Goal: Task Accomplishment & Management: Manage account settings

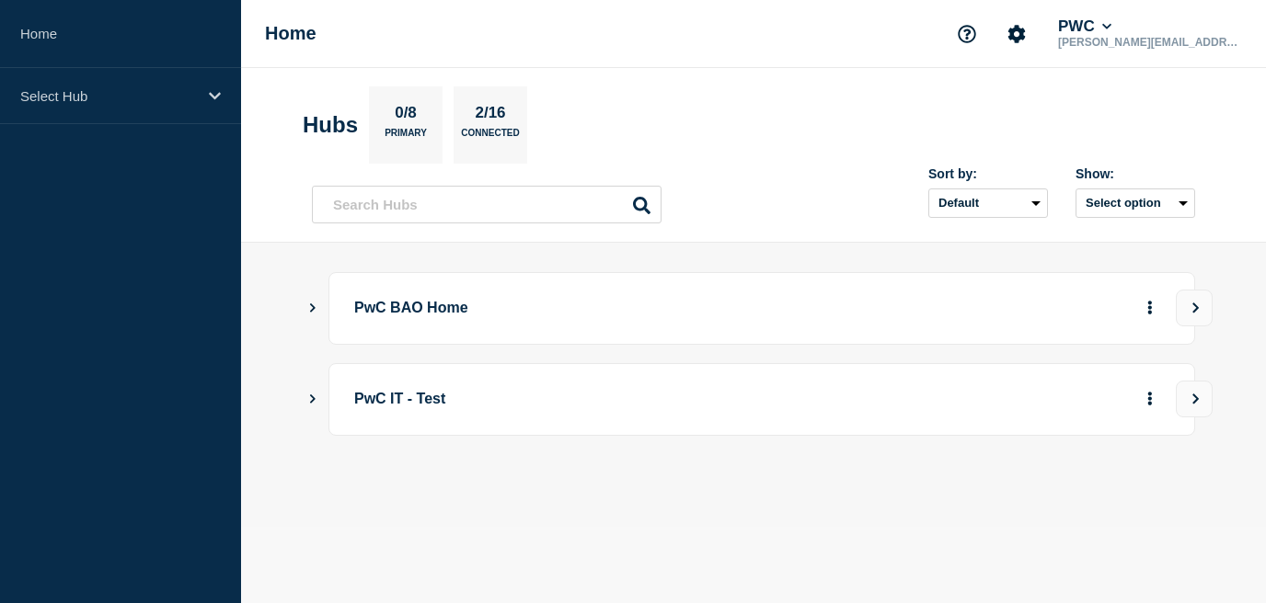
click at [315, 307] on icon "Show Connected Hubs" at bounding box center [313, 308] width 6 height 9
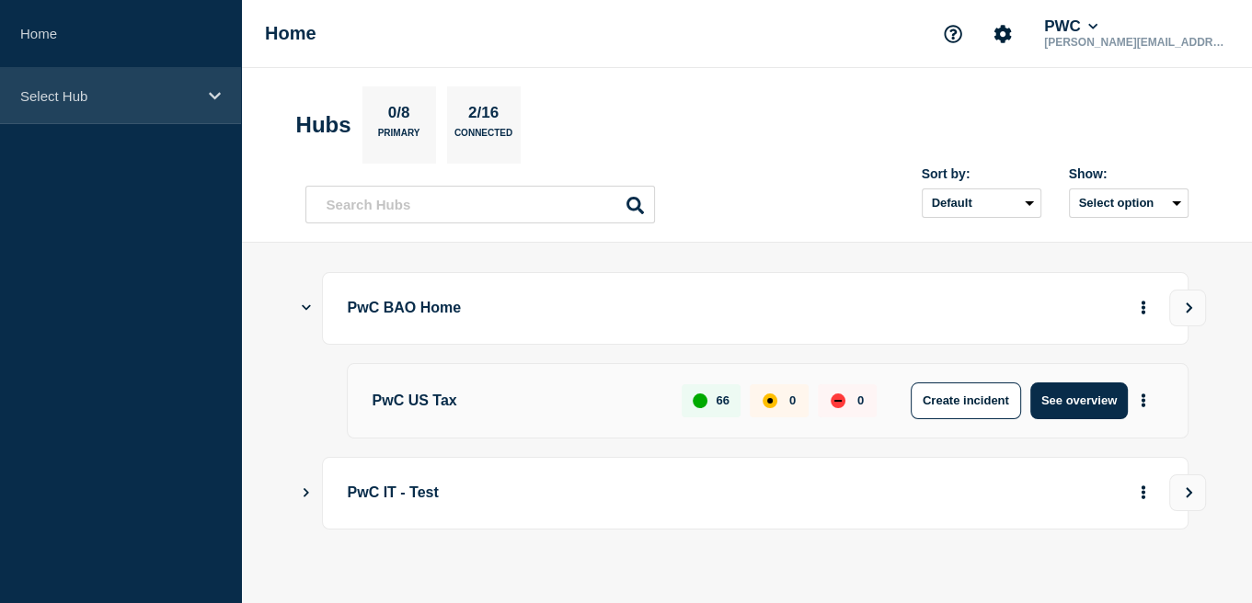
click at [52, 92] on p "Select Hub" at bounding box center [108, 96] width 177 height 16
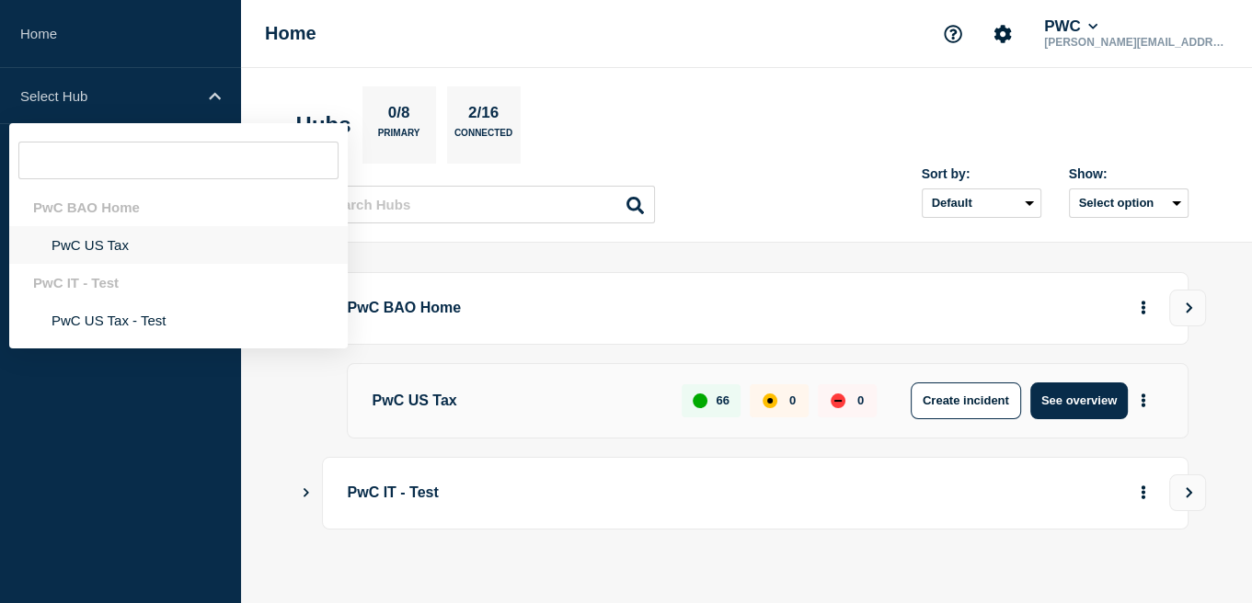
click at [114, 248] on li "PwC US Tax" at bounding box center [178, 245] width 338 height 38
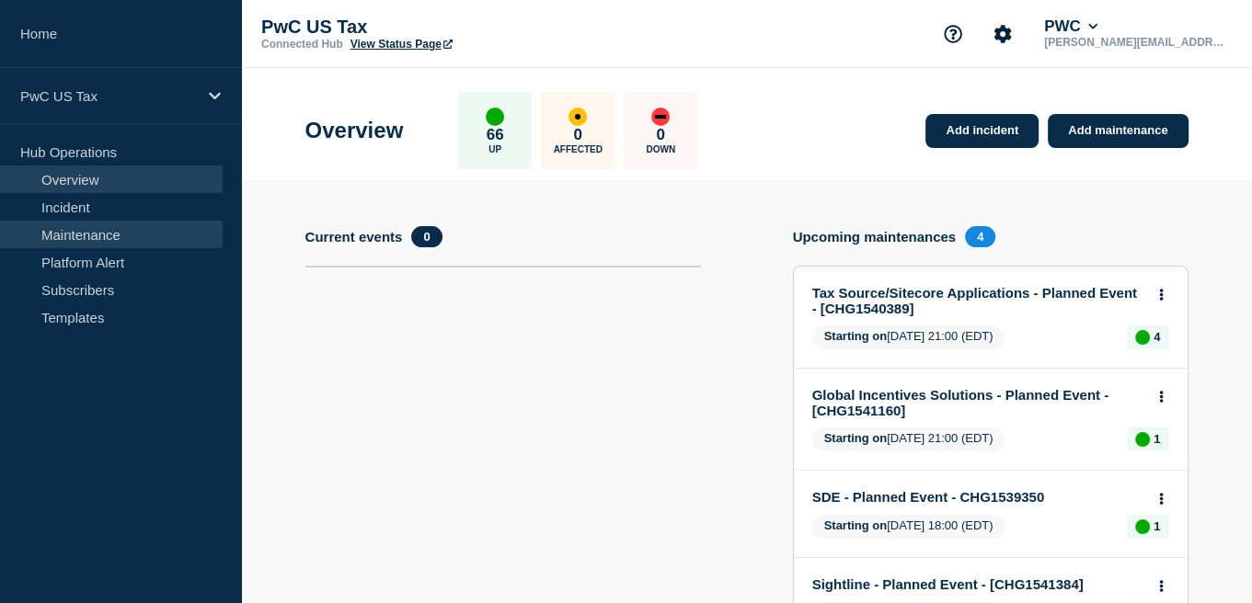
click at [77, 229] on link "Maintenance" at bounding box center [111, 235] width 223 height 28
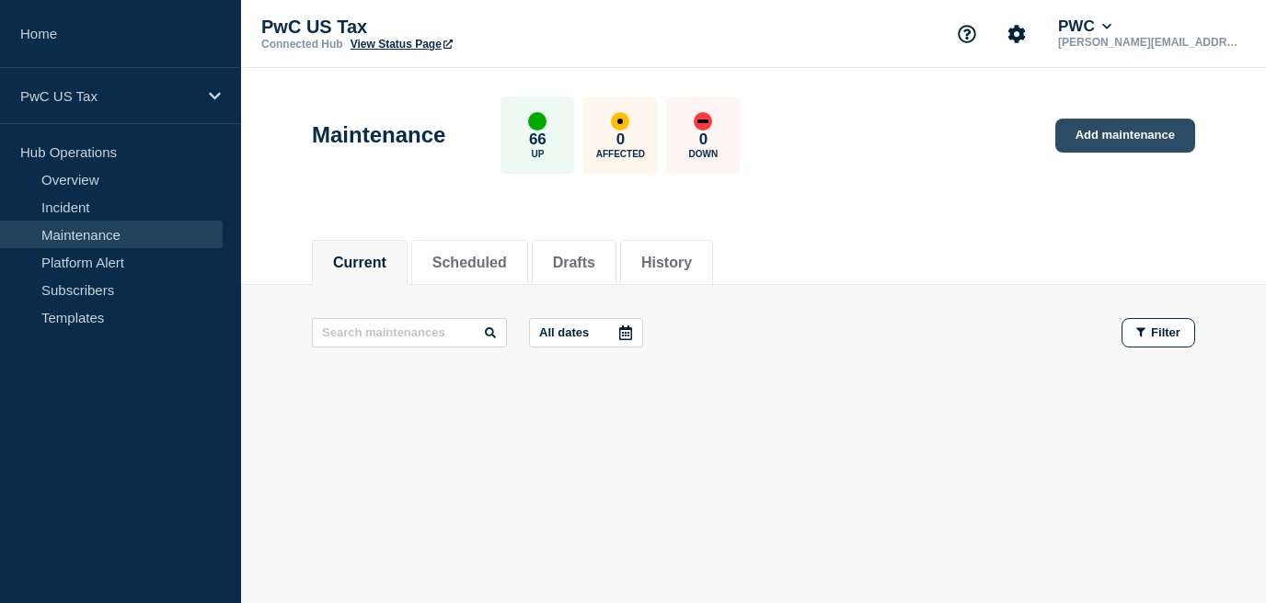
click at [1092, 133] on link "Add maintenance" at bounding box center [1125, 136] width 140 height 34
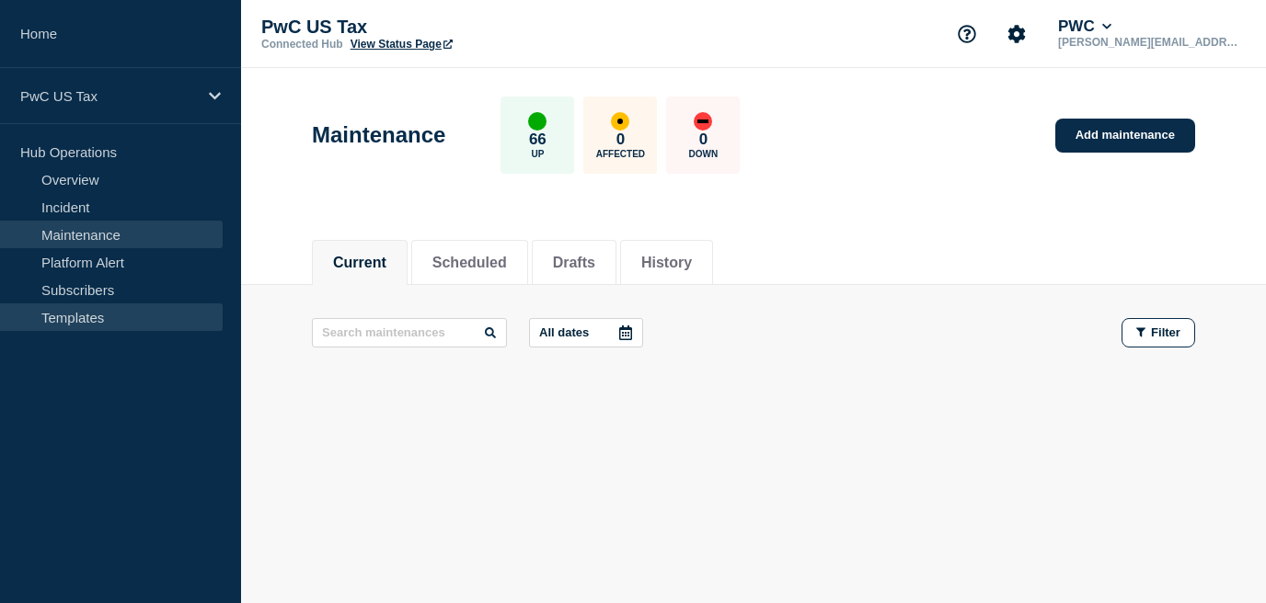
click at [77, 310] on link "Templates" at bounding box center [111, 318] width 223 height 28
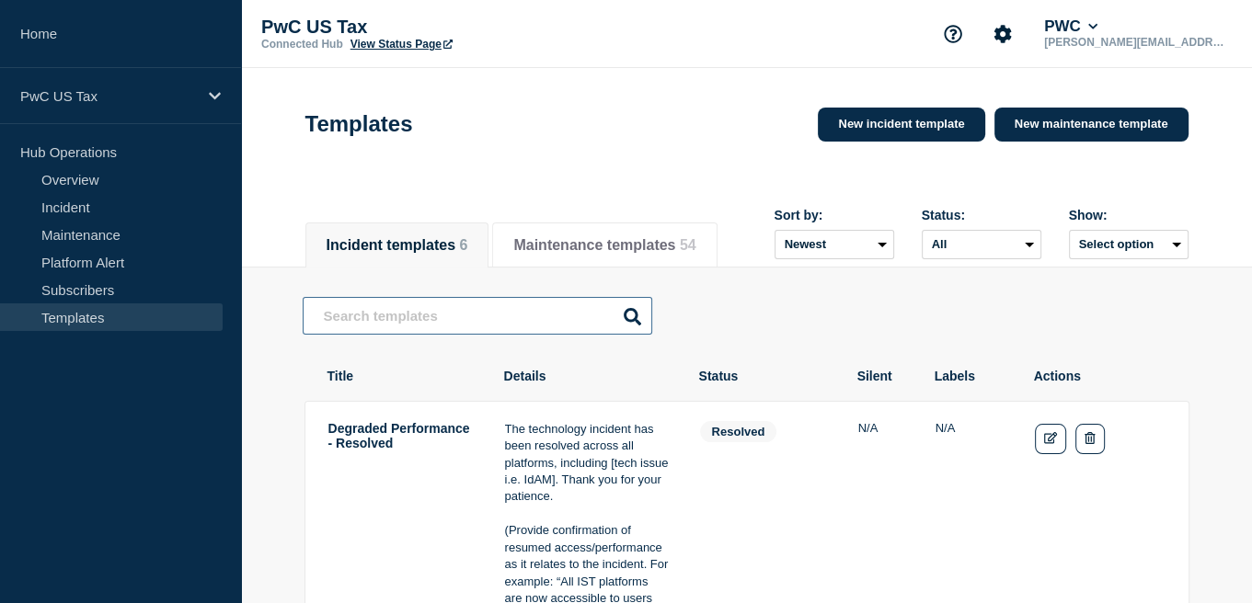
click at [521, 329] on input "text" at bounding box center [478, 316] width 350 height 38
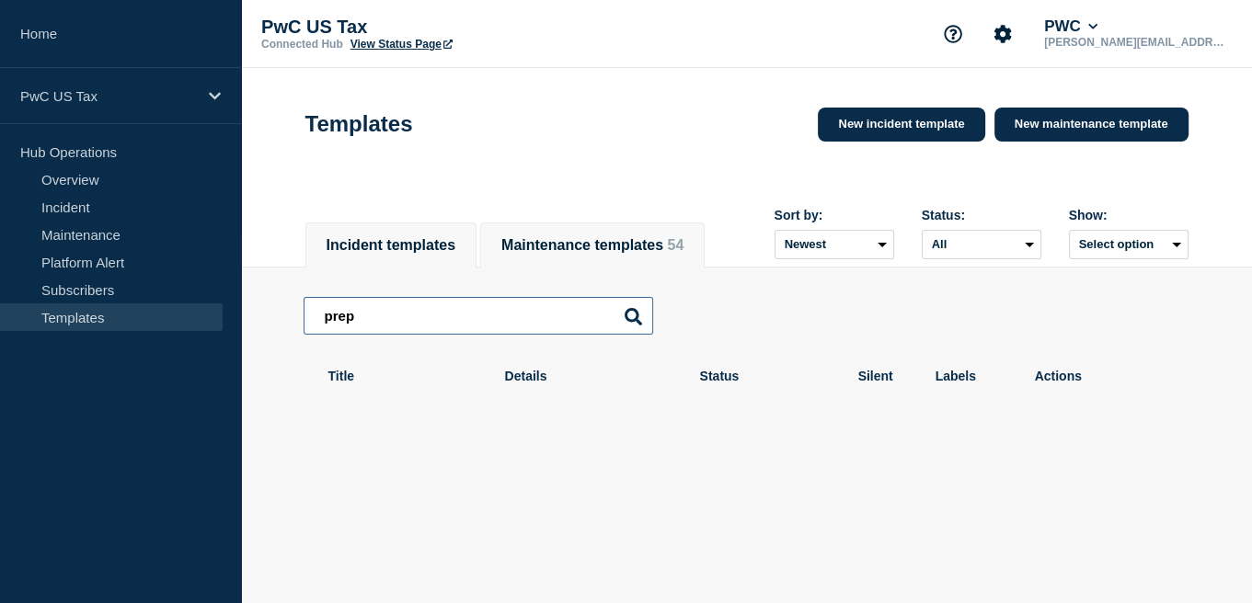
type input "prep"
click at [555, 247] on button "Maintenance templates 54" at bounding box center [592, 245] width 182 height 17
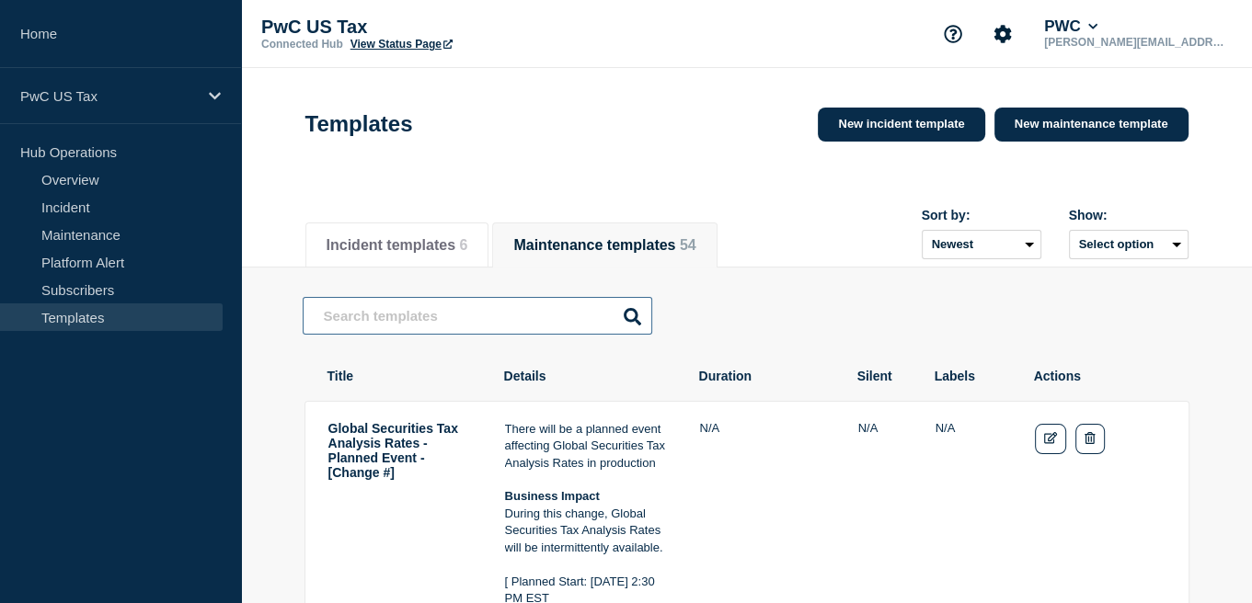
click at [513, 335] on input "text" at bounding box center [478, 316] width 350 height 38
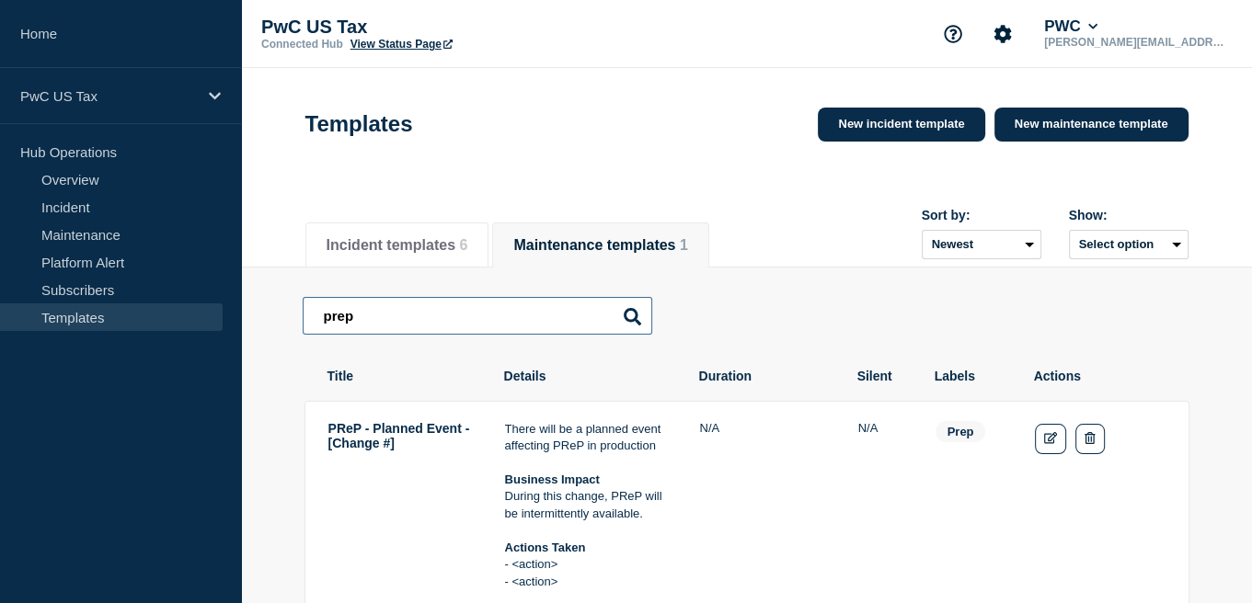
type input "prep"
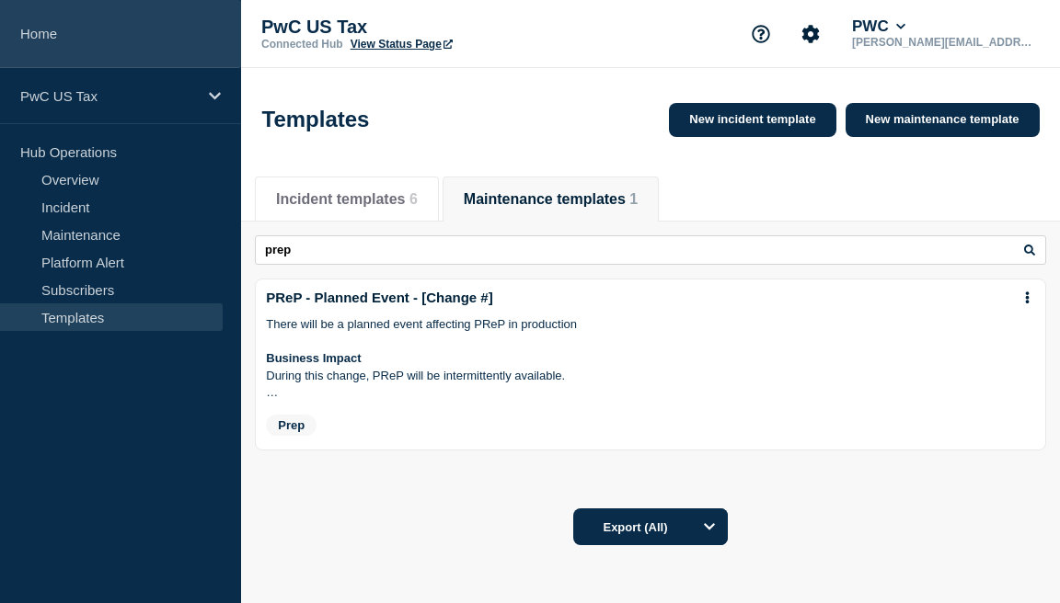
click at [47, 31] on link "Home" at bounding box center [120, 34] width 241 height 68
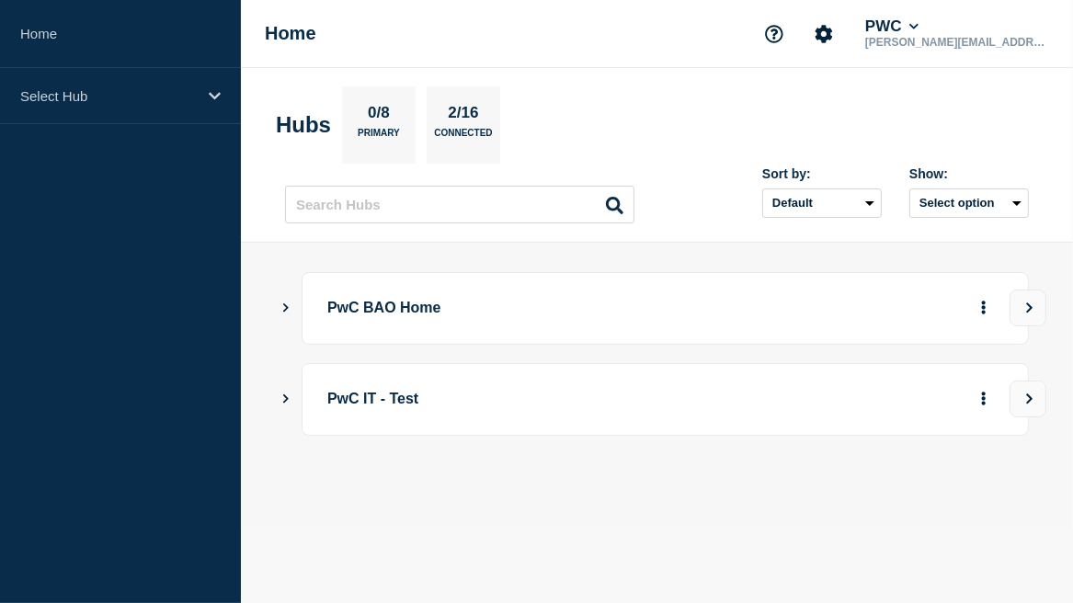
click at [291, 311] on icon "Show Connected Hubs" at bounding box center [286, 307] width 12 height 9
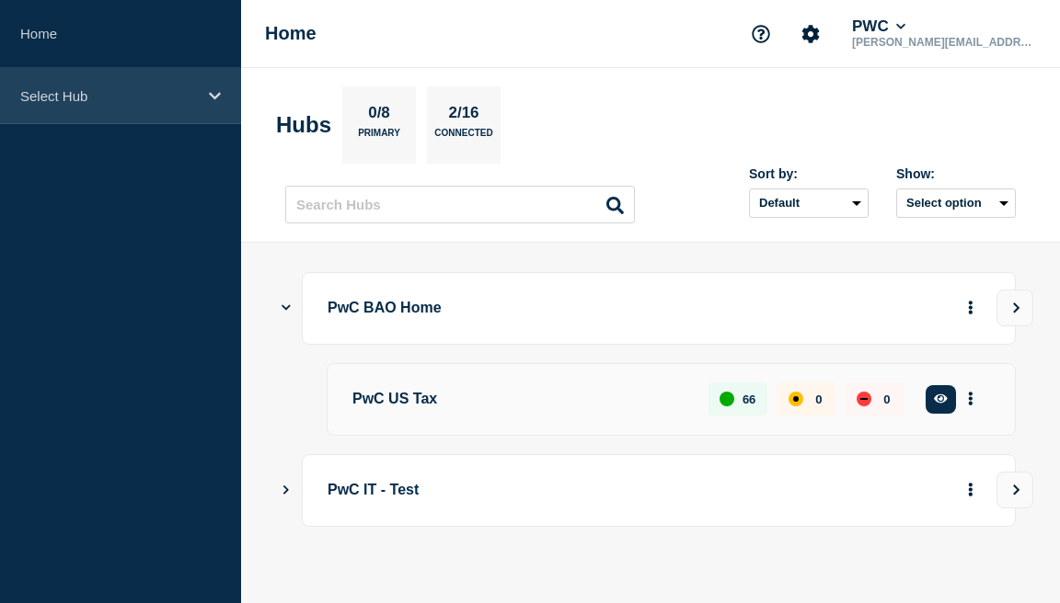
click at [63, 92] on p "Select Hub" at bounding box center [108, 96] width 177 height 16
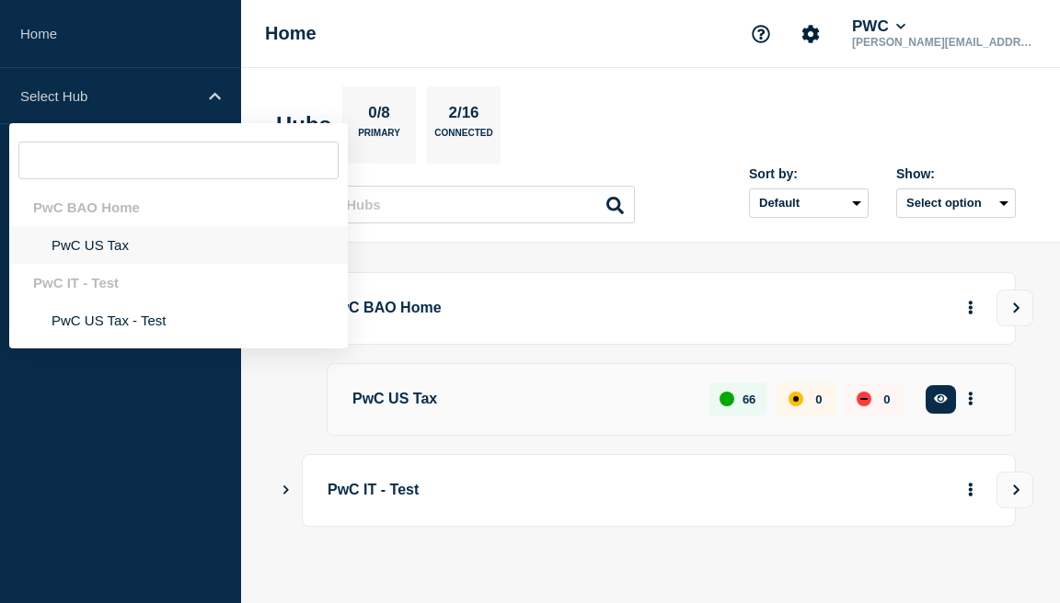
click at [114, 263] on li "PwC US Tax" at bounding box center [178, 245] width 338 height 38
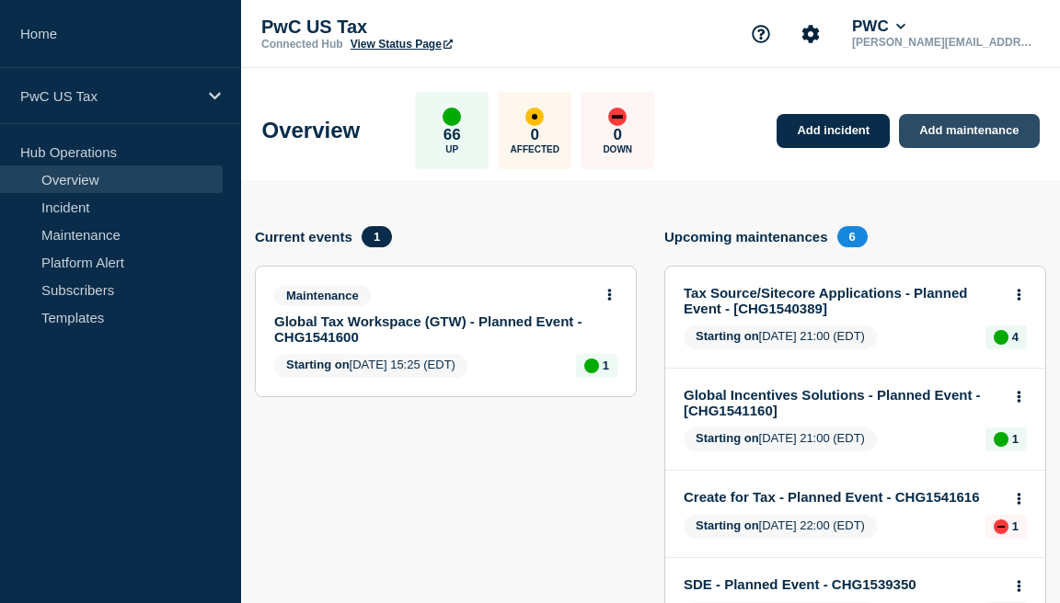
click at [981, 146] on link "Add maintenance" at bounding box center [969, 131] width 140 height 34
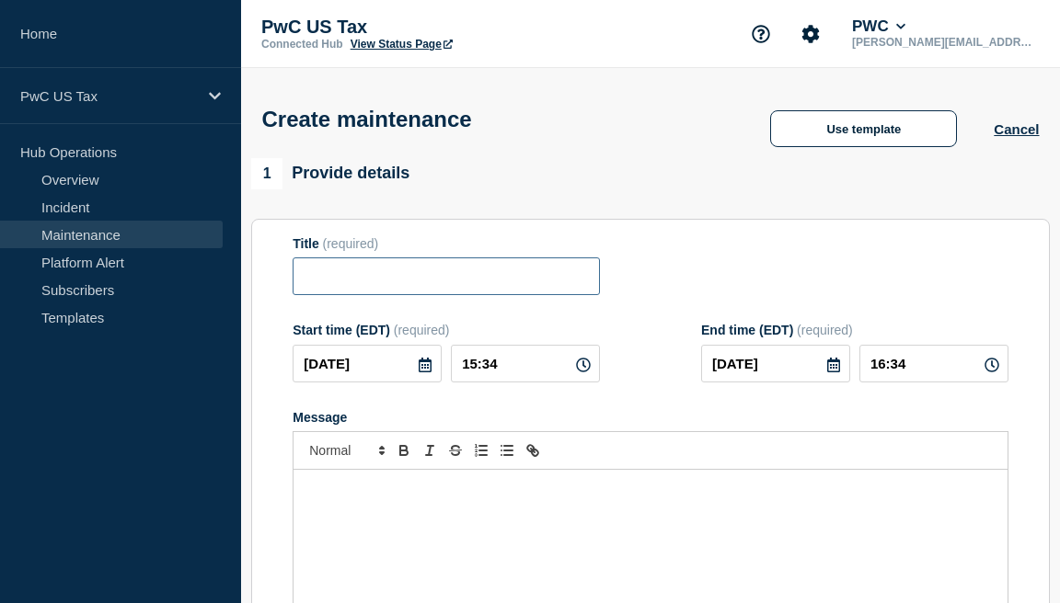
click at [480, 293] on input "Title" at bounding box center [445, 277] width 307 height 38
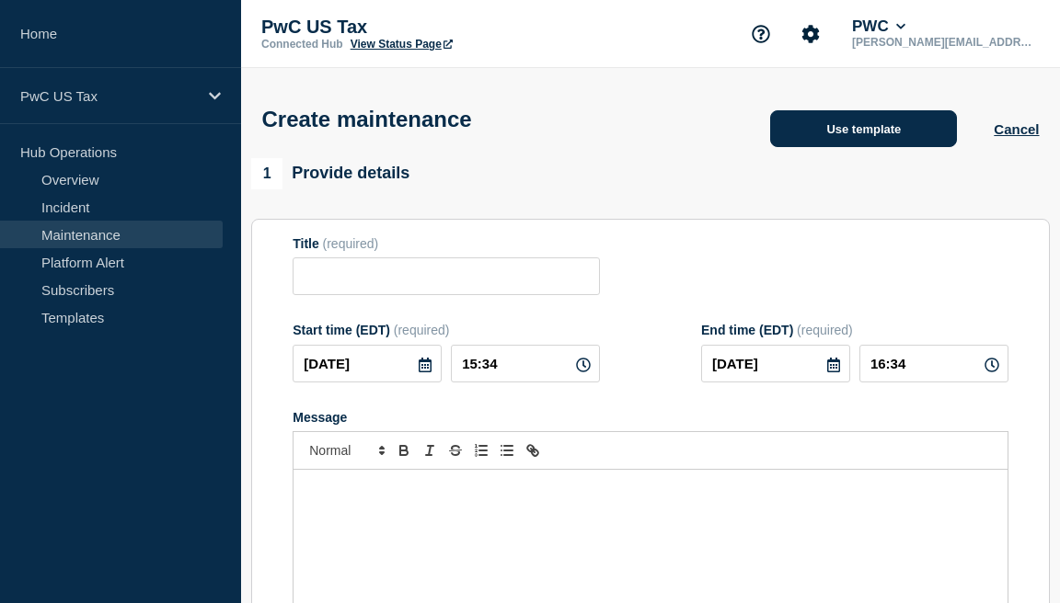
click at [813, 123] on button "Use template" at bounding box center [863, 128] width 187 height 37
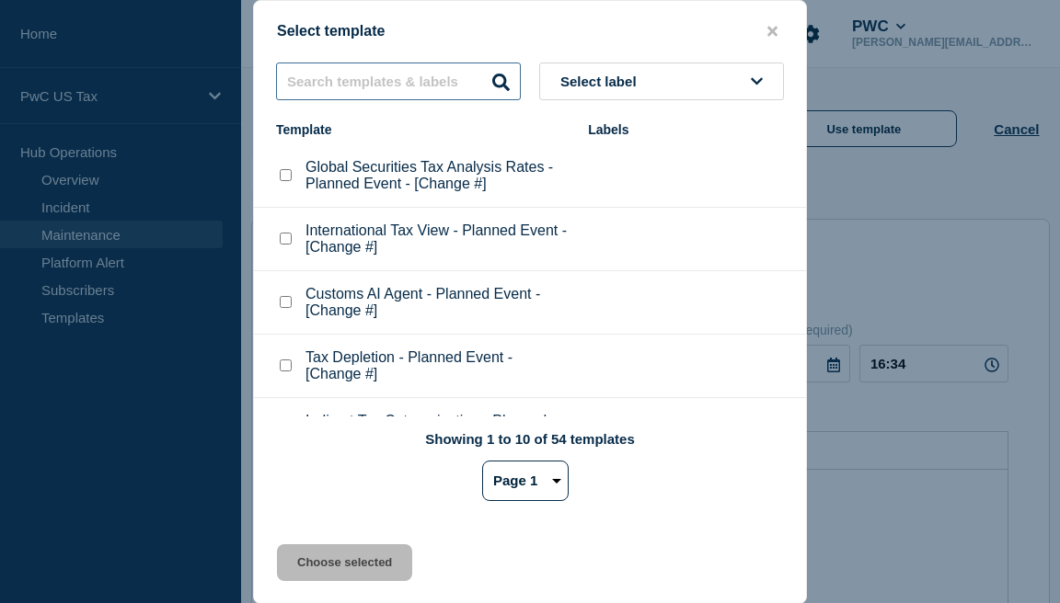
click at [421, 86] on input "text" at bounding box center [398, 82] width 245 height 38
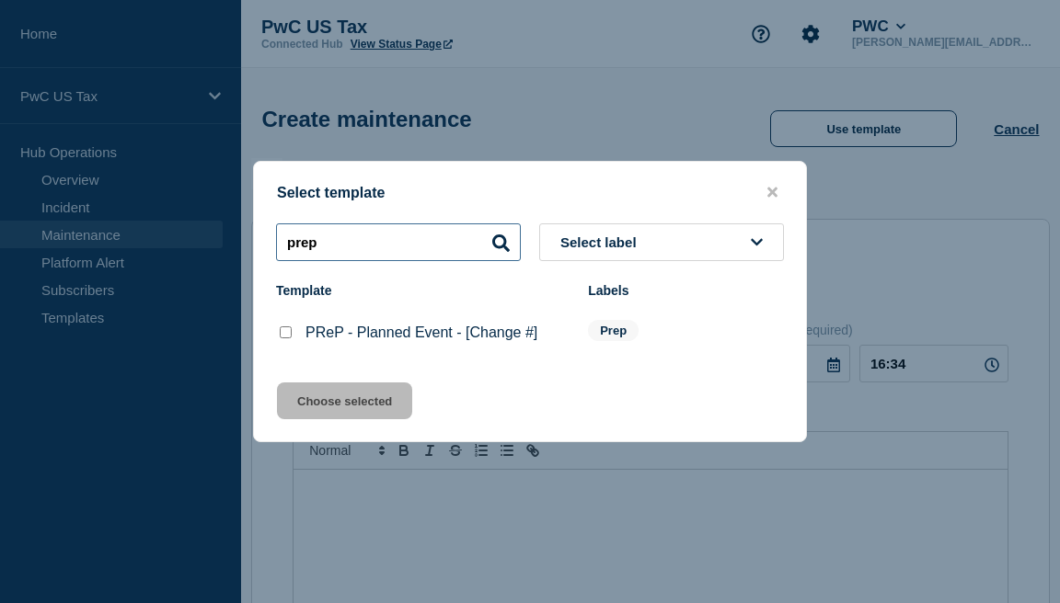
type input "prep"
click at [516, 334] on p "PReP - Planned Event - [Change #]" at bounding box center [421, 333] width 232 height 17
click at [287, 335] on checkbox"] "PReP - Planned Event - [Change #] checkbox" at bounding box center [286, 333] width 12 height 12
checkbox checkbox"] "true"
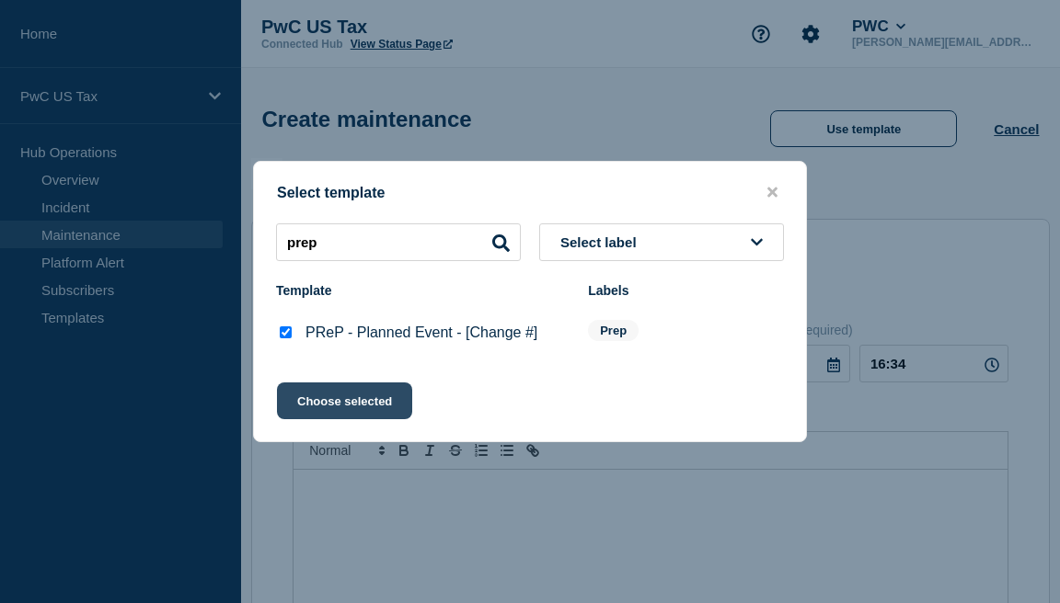
click at [338, 416] on button "Choose selected" at bounding box center [344, 401] width 135 height 37
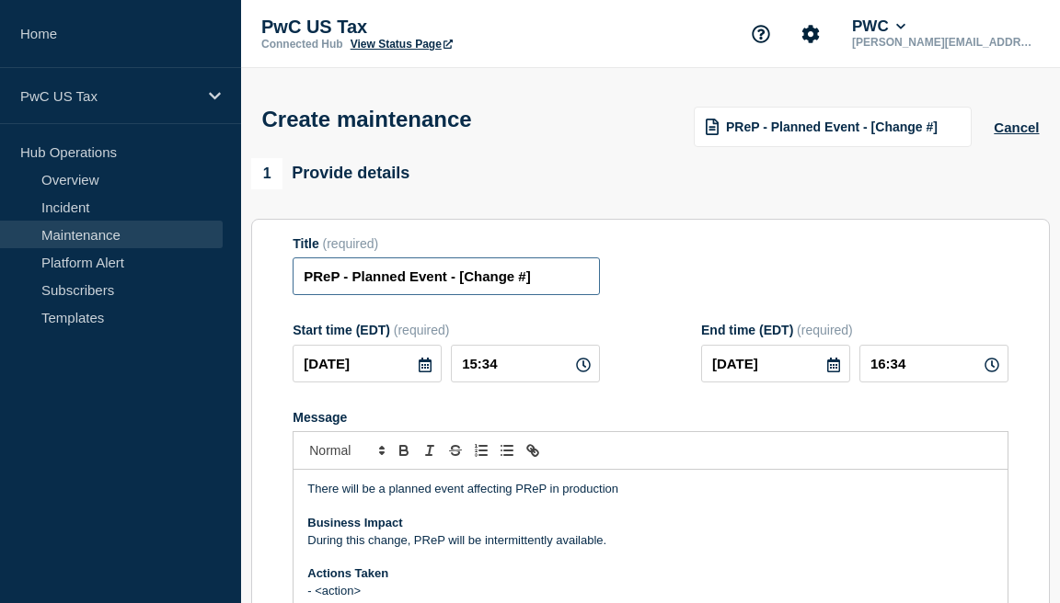
click at [545, 288] on input "PReP - Planned Event - [Change #]" at bounding box center [445, 277] width 307 height 38
type input "PReP - Planned Event - TEST"
click at [510, 361] on input "15:34" at bounding box center [525, 364] width 149 height 38
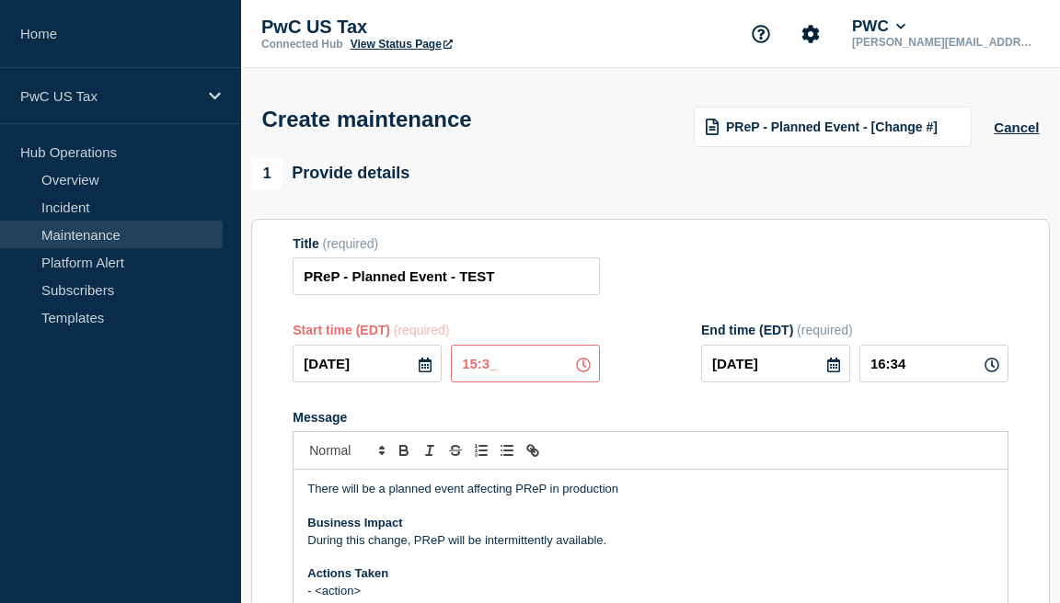
type input "15:35"
type input "16:35"
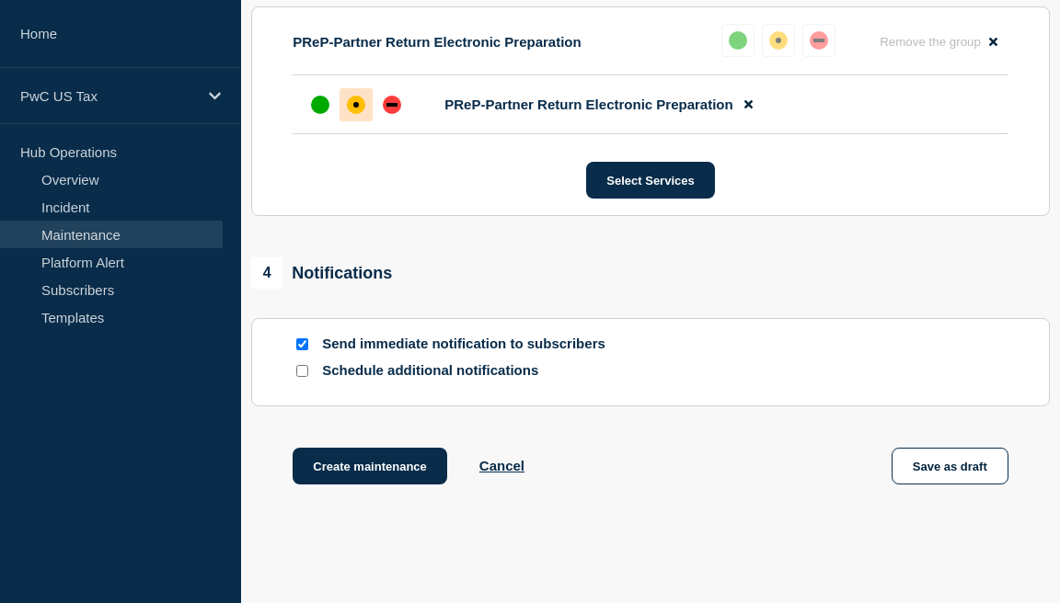
scroll to position [1072, 0]
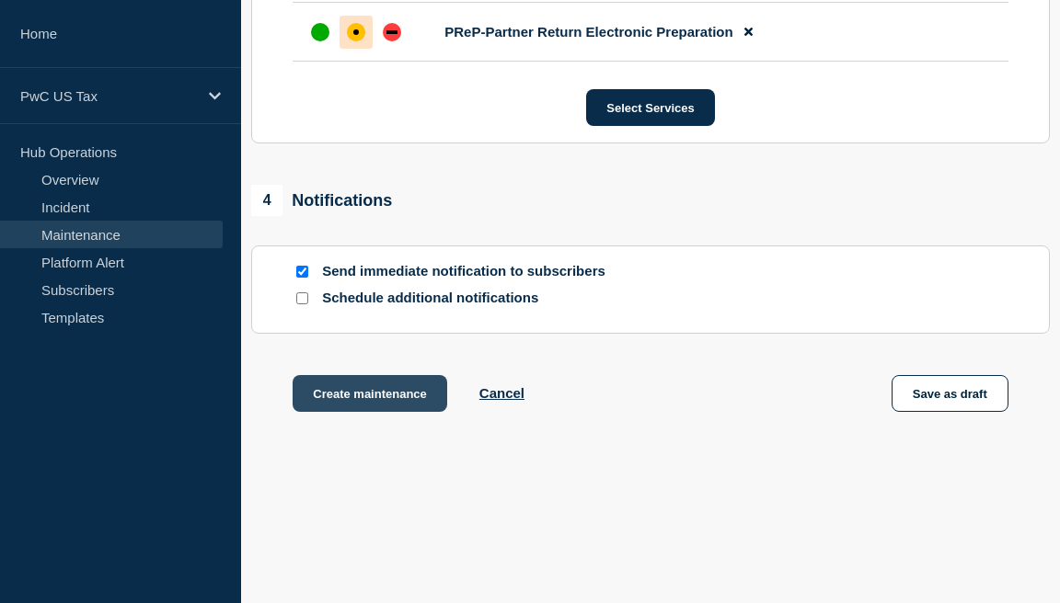
click at [338, 390] on button "Create maintenance" at bounding box center [369, 393] width 155 height 37
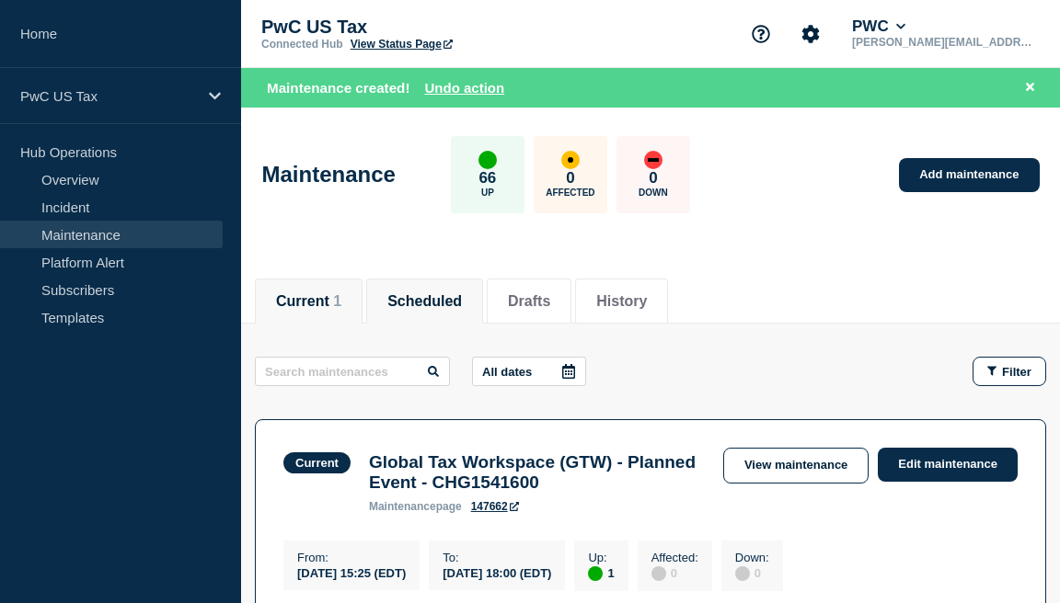
click at [454, 304] on button "Scheduled" at bounding box center [424, 301] width 75 height 17
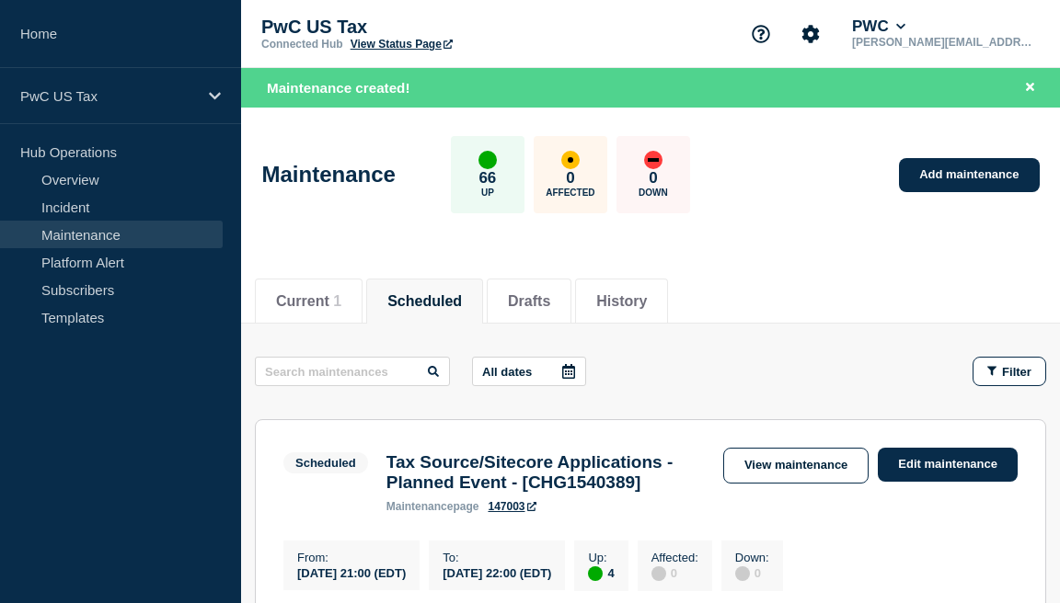
click at [442, 419] on section "Scheduled Tax Source/Sitecore Applications - Planned Event - [CHG1540389] maint…" at bounding box center [650, 519] width 791 height 201
click at [316, 294] on button "Current 1" at bounding box center [308, 301] width 65 height 17
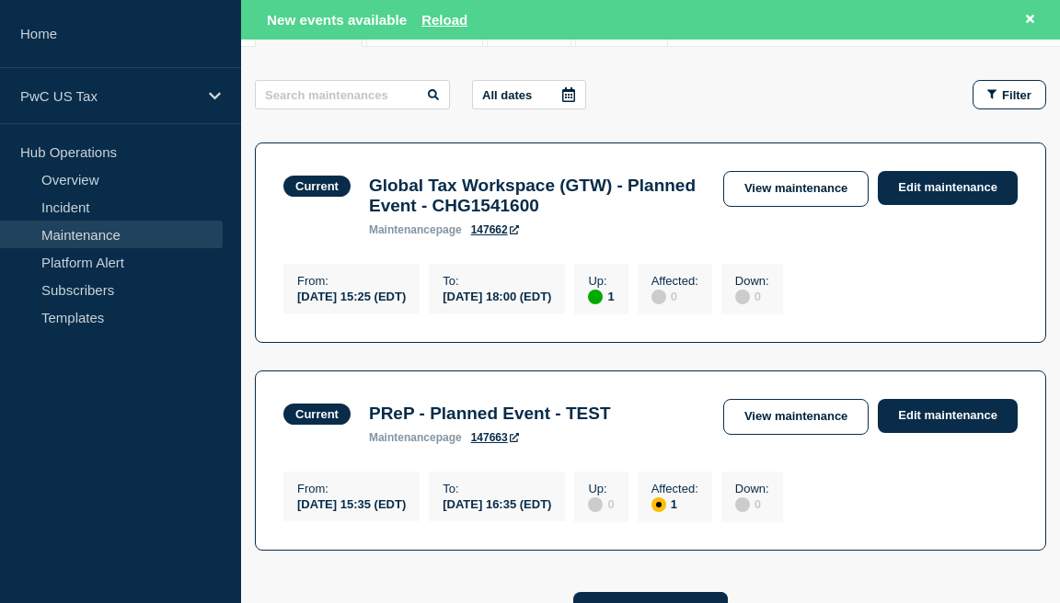
scroll to position [364, 0]
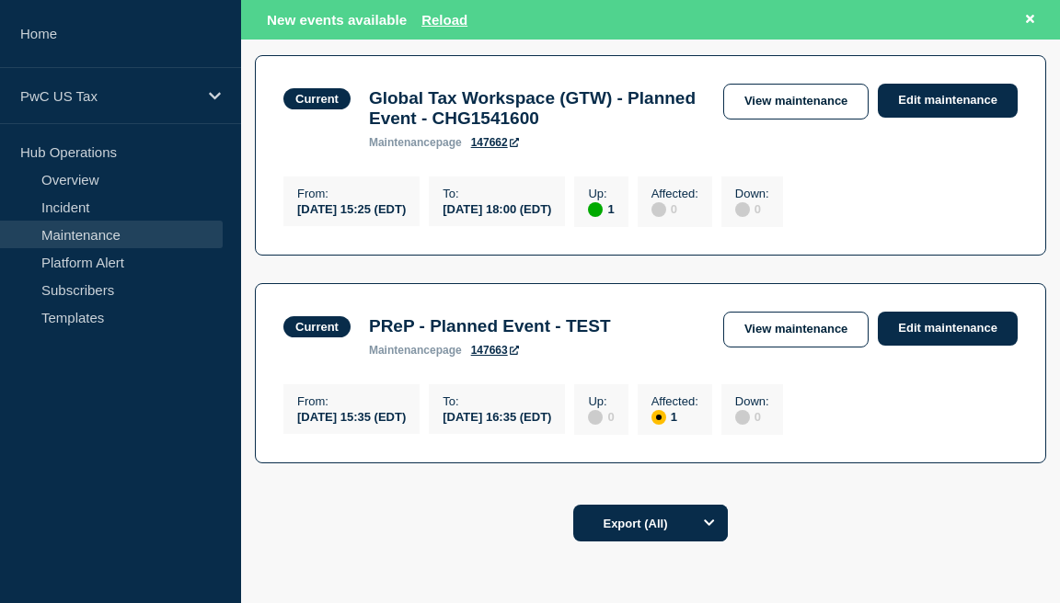
click at [415, 513] on div "Export (All)" at bounding box center [650, 517] width 819 height 52
click at [900, 345] on link "Edit maintenance" at bounding box center [947, 329] width 140 height 34
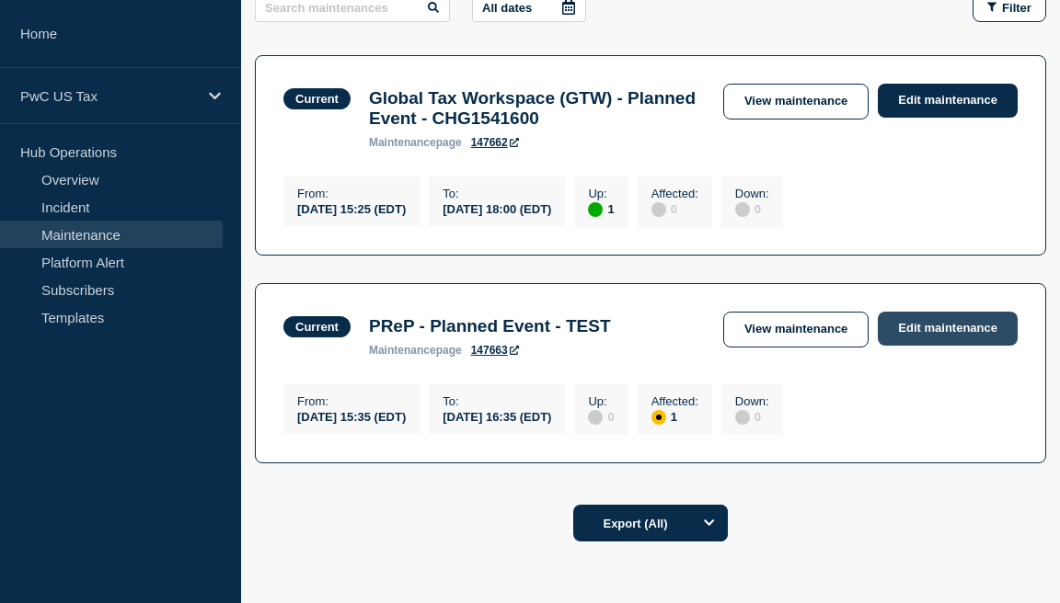
scroll to position [325, 0]
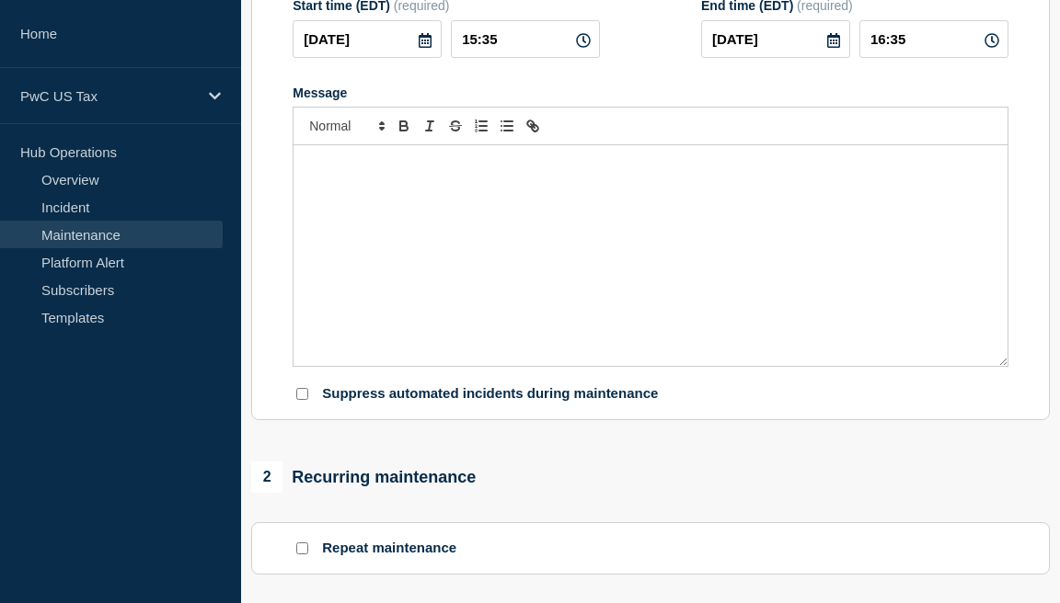
type input "PReP - Planned Event - TEST"
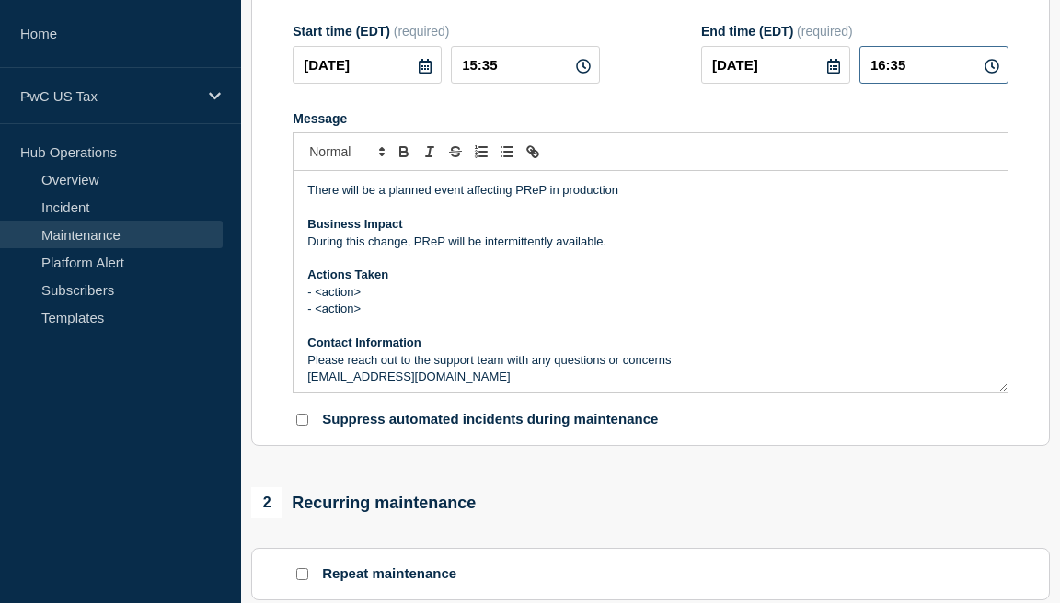
click at [905, 81] on input "16:35" at bounding box center [933, 65] width 149 height 38
click at [883, 74] on input "16:35" at bounding box center [933, 65] width 149 height 38
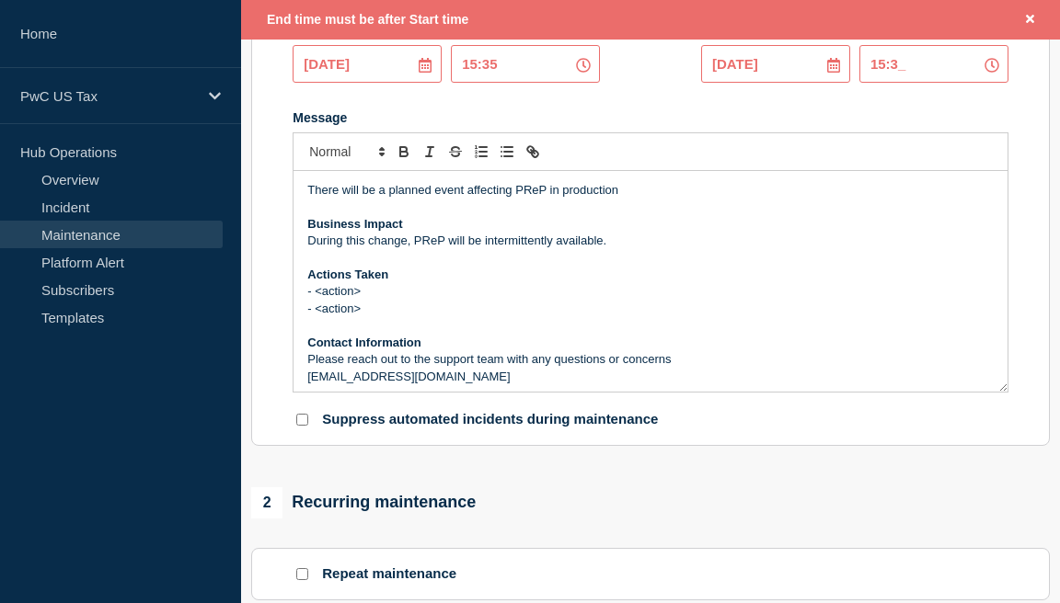
type input "15:37"
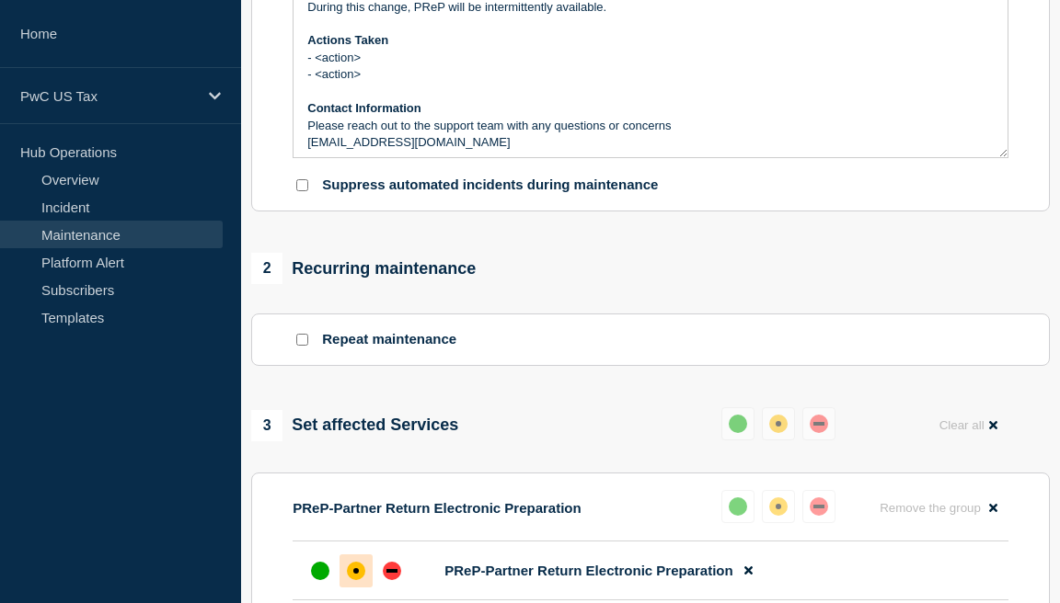
scroll to position [1041, 0]
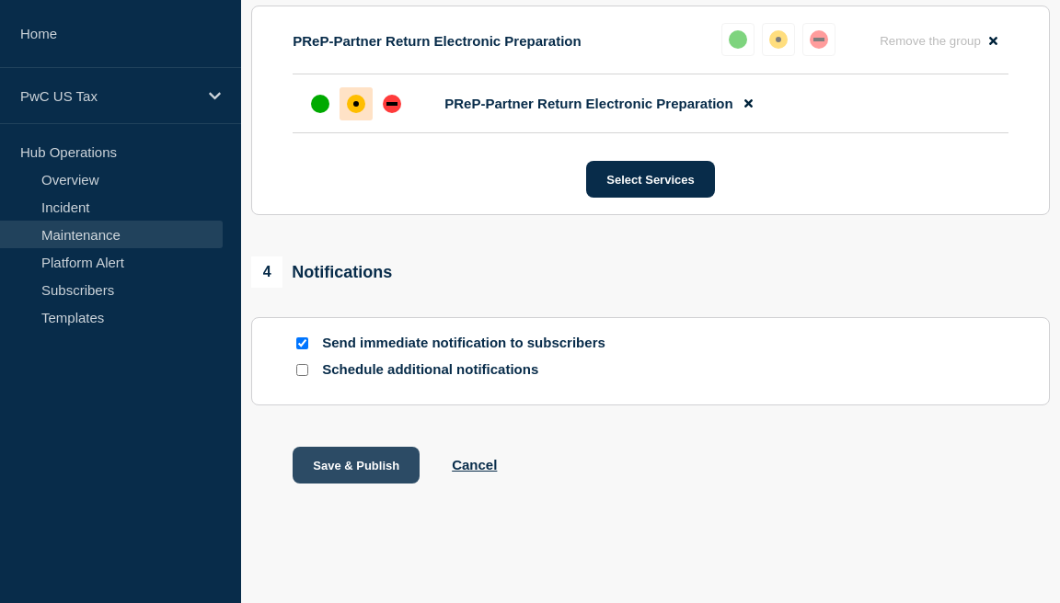
click at [357, 473] on button "Save & Publish" at bounding box center [355, 465] width 127 height 37
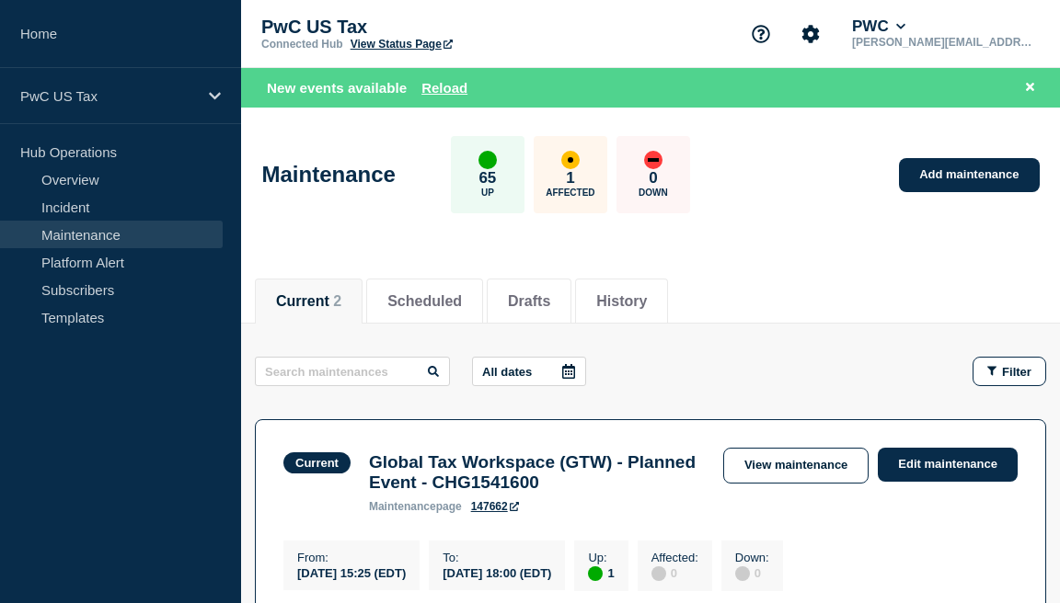
click at [429, 262] on div "Current 2 Scheduled Drafts History" at bounding box center [650, 291] width 791 height 63
click at [331, 303] on button "Current 2" at bounding box center [308, 301] width 65 height 17
